Goal: Navigation & Orientation: Understand site structure

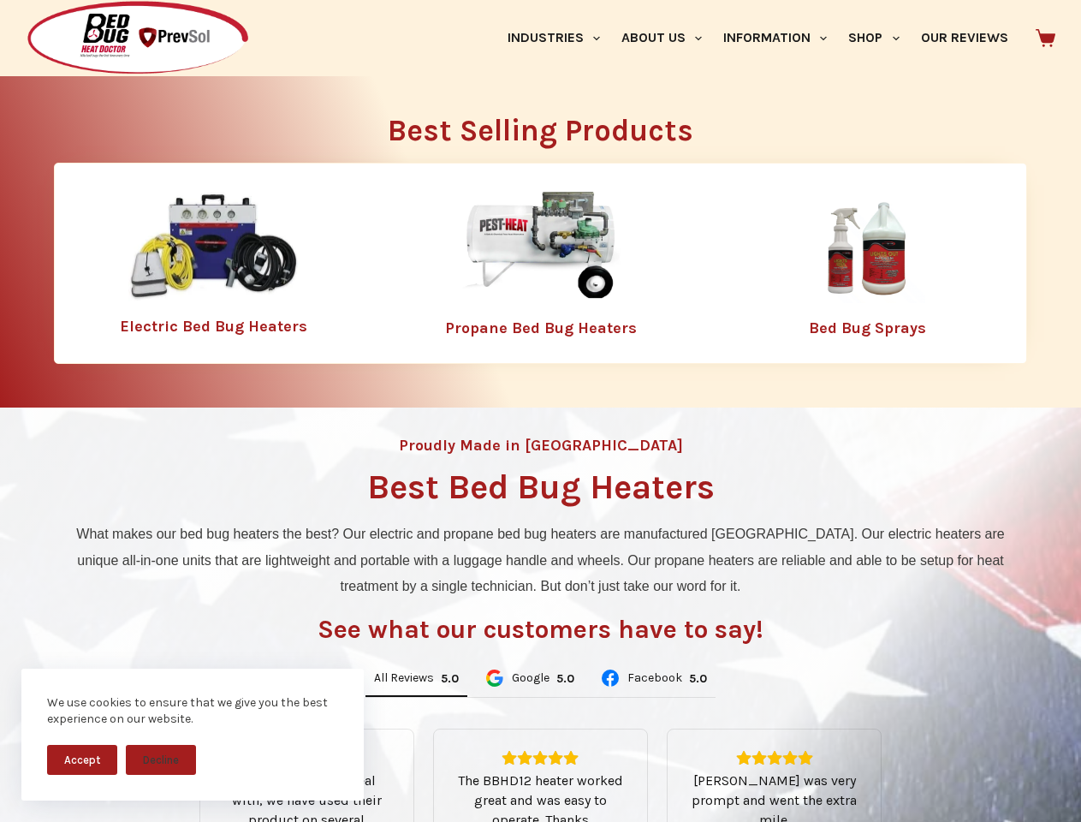
click at [540, 411] on div "Proudly Made in [GEOGRAPHIC_DATA] Best Bed Bug Heaters What makes our bed bug h…" at bounding box center [540, 720] width 1081 height 624
click at [82, 759] on button "Accept" at bounding box center [82, 760] width 70 height 30
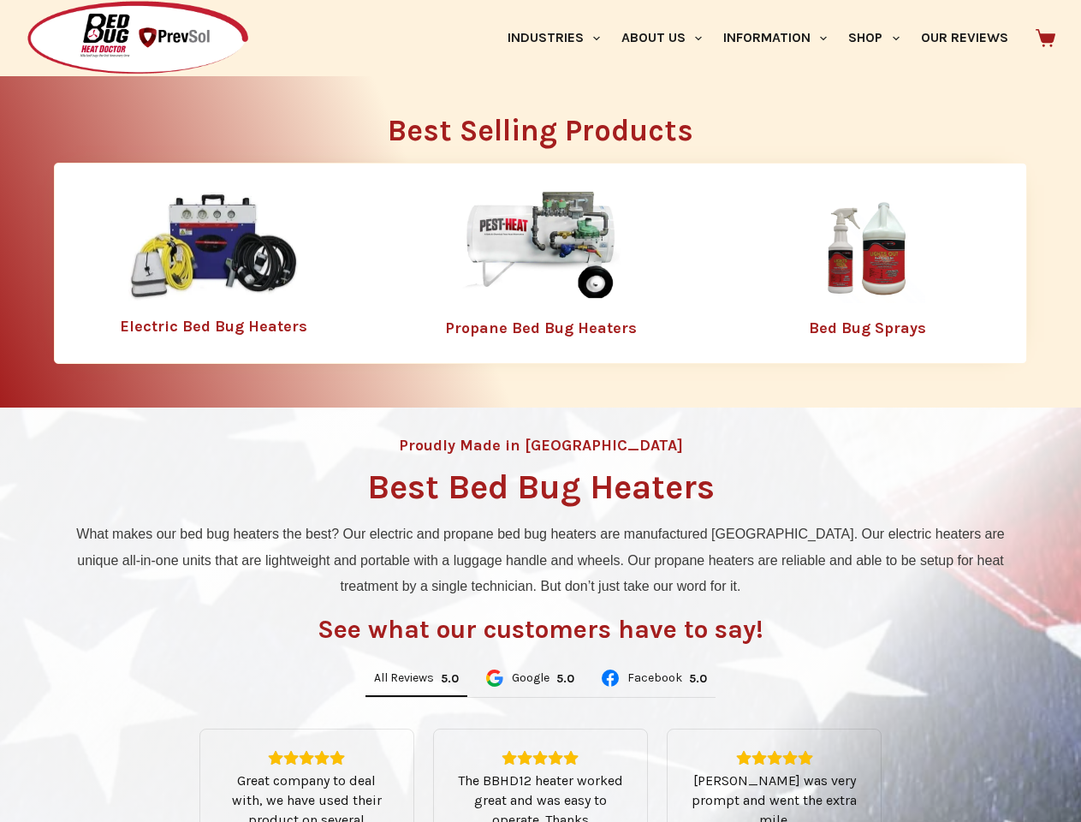
click at [161, 759] on div "All Reviews 5.0 Google 5.0 Facebook 5.0 Great company to deal with, we have use…" at bounding box center [541, 830] width 956 height 342
click at [560, 38] on link "Industries" at bounding box center [554, 38] width 114 height 76
click at [669, 38] on link "About Us" at bounding box center [661, 38] width 102 height 76
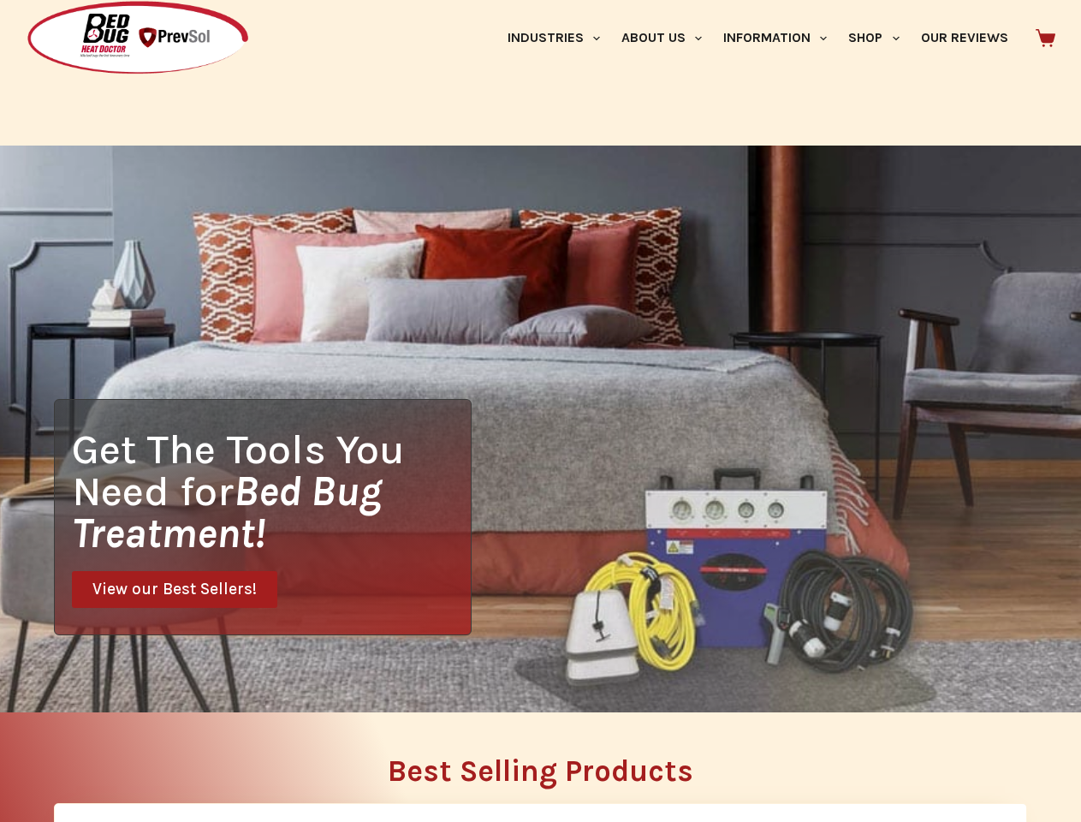
click at [783, 38] on link "Information" at bounding box center [775, 38] width 125 height 76
click at [881, 38] on link "Shop" at bounding box center [874, 38] width 72 height 76
click at [416, 679] on div "Get The Tools You Need for Bed Bug Treatment! View our Best Sellers!" at bounding box center [540, 429] width 1081 height 567
click at [529, 679] on div "Get The Tools You Need for Bed Bug Treatment! View our Best Sellers!" at bounding box center [540, 429] width 1081 height 567
